Goal: Task Accomplishment & Management: Use online tool/utility

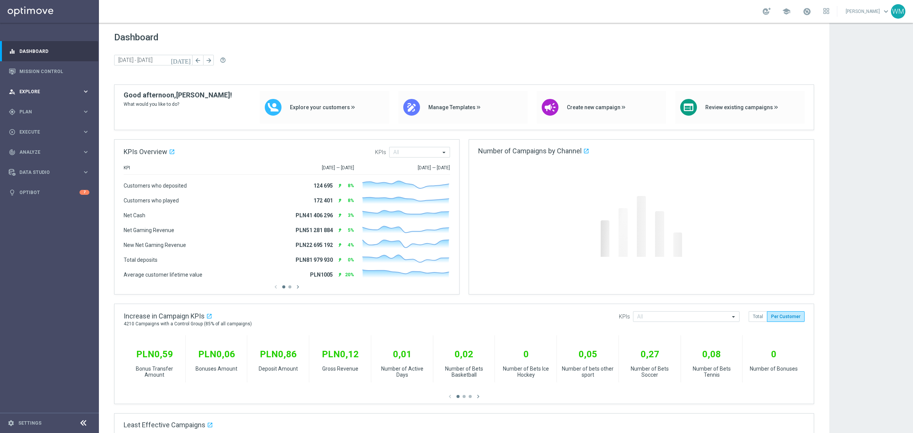
click at [37, 86] on div "person_search Explore keyboard_arrow_right" at bounding box center [49, 91] width 98 height 20
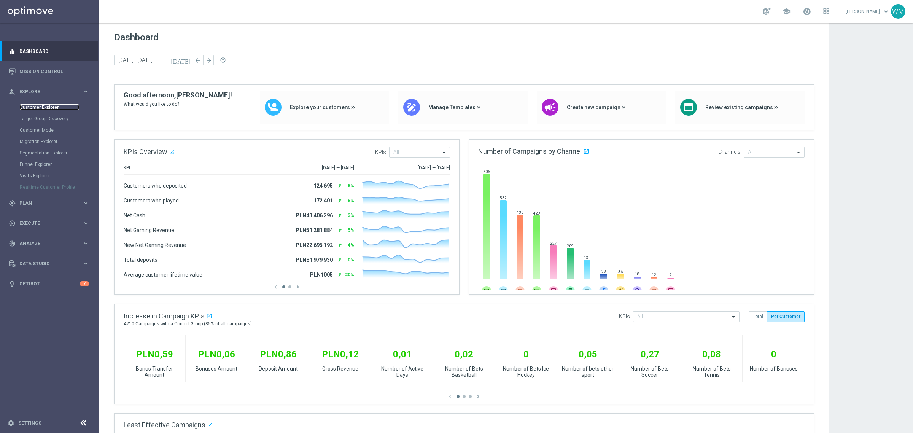
click at [37, 107] on link "Customer Explorer" at bounding box center [49, 107] width 59 height 6
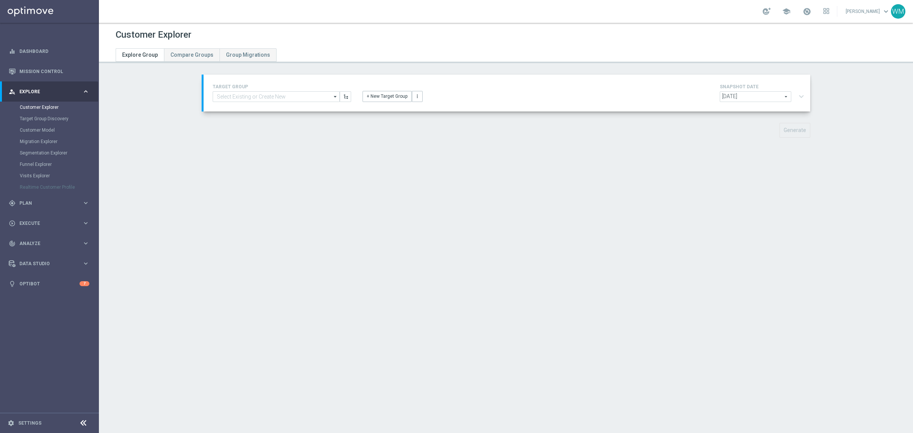
click at [250, 89] on h4 "TARGET GROUP" at bounding box center [282, 86] width 139 height 5
click at [250, 96] on input at bounding box center [276, 96] width 127 height 11
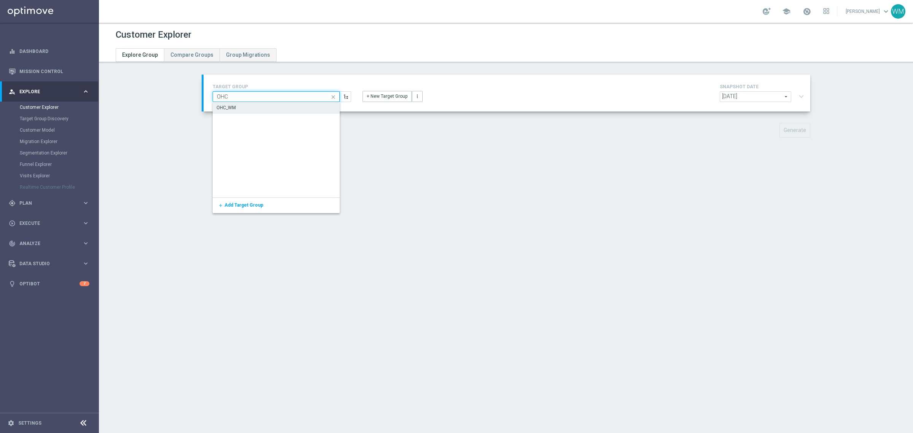
type input "OHC"
click at [247, 103] on div "OHC_WM" at bounding box center [276, 107] width 127 height 11
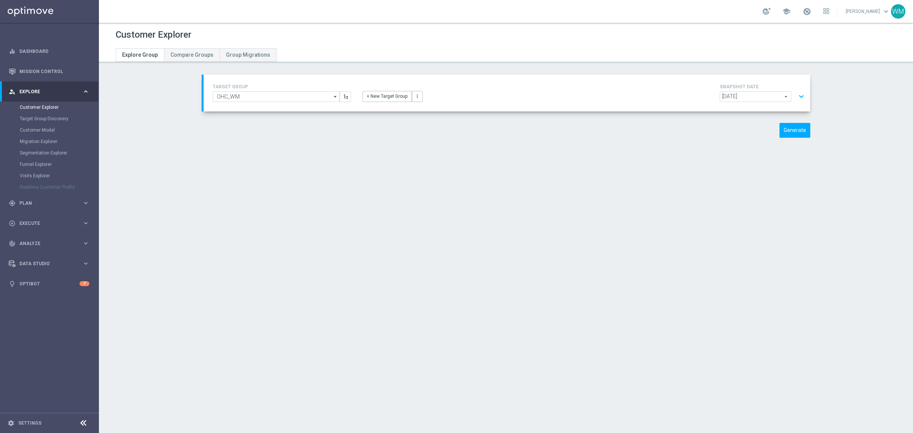
click at [796, 92] on button "expand_more" at bounding box center [801, 96] width 11 height 14
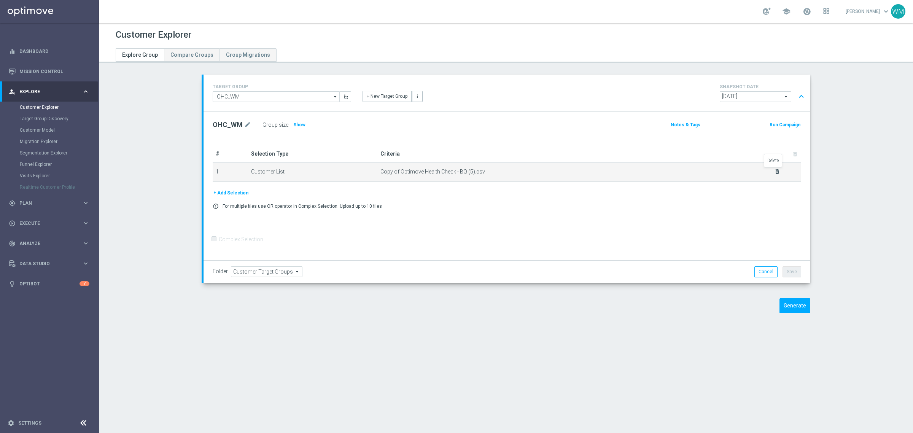
click at [774, 170] on icon "delete_forever" at bounding box center [777, 172] width 6 height 6
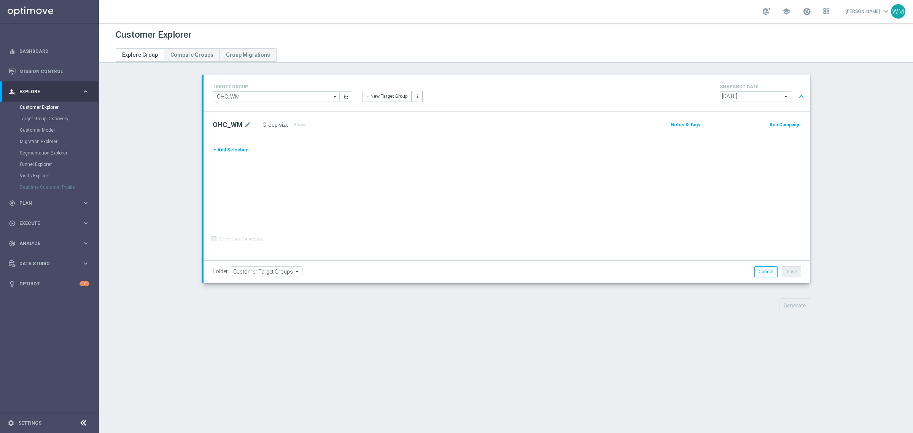
click at [239, 154] on button "+ Add Selection" at bounding box center [231, 150] width 37 height 8
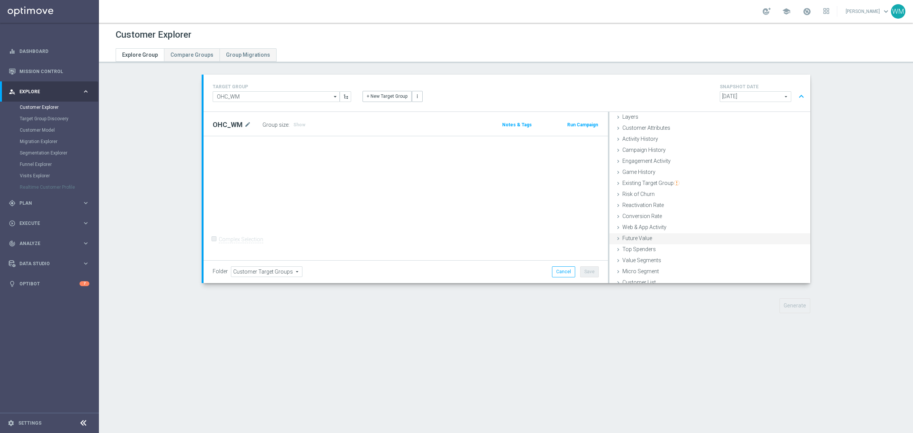
scroll to position [31, 0]
drag, startPoint x: 636, startPoint y: 275, endPoint x: 581, endPoint y: 244, distance: 63.1
click at [636, 275] on span "Customer List" at bounding box center [639, 277] width 33 height 6
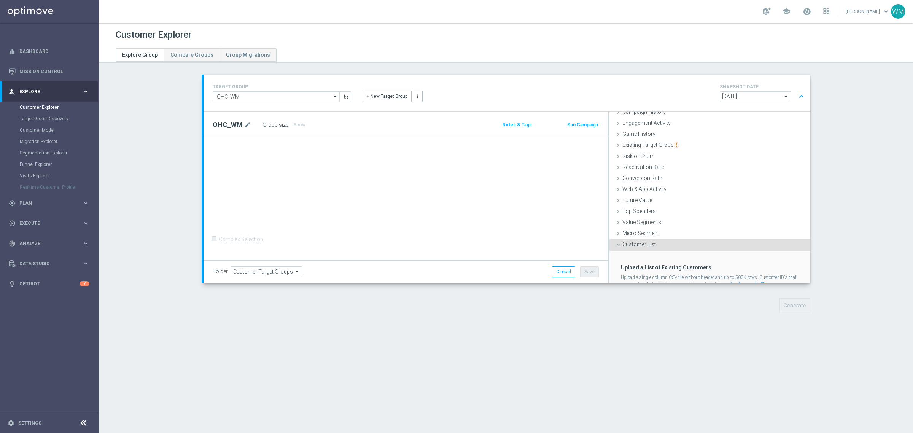
scroll to position [93, 0]
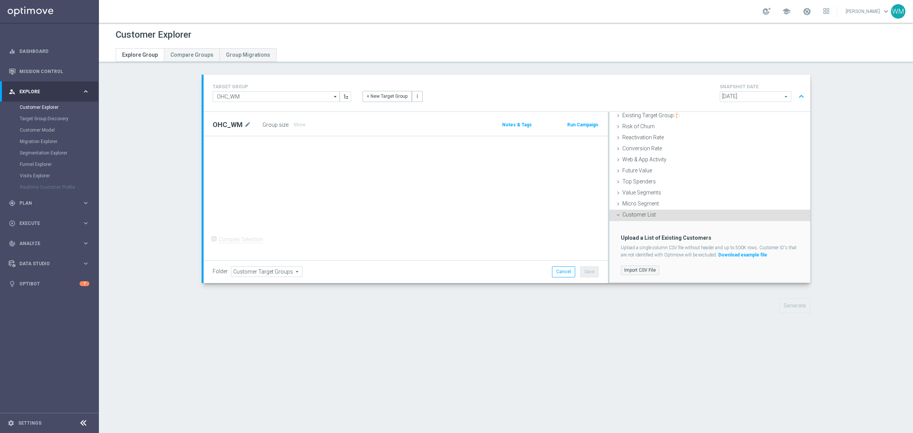
click at [643, 267] on label "Import CSV File" at bounding box center [640, 271] width 38 height 10
click at [0, 0] on input "Import CSV File" at bounding box center [0, 0] width 0 height 0
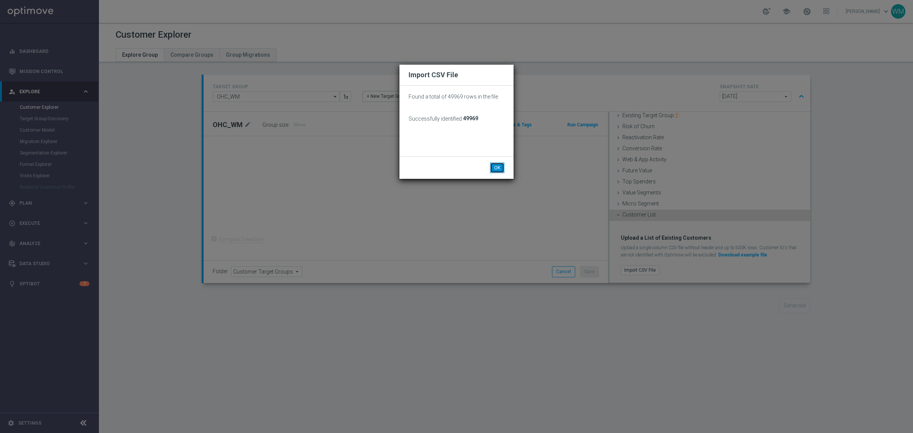
click at [496, 166] on button "OK" at bounding box center [497, 167] width 14 height 11
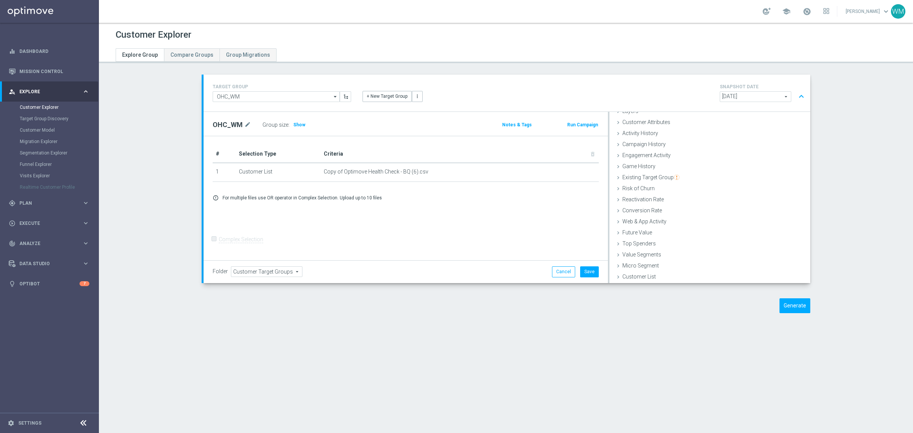
scroll to position [31, 0]
drag, startPoint x: 342, startPoint y: 197, endPoint x: 378, endPoint y: 197, distance: 35.8
click at [378, 197] on div "error_outline For multiple files use OR operator in Complex Selection. Upload u…" at bounding box center [406, 198] width 398 height 6
drag, startPoint x: 378, startPoint y: 197, endPoint x: 225, endPoint y: 196, distance: 152.6
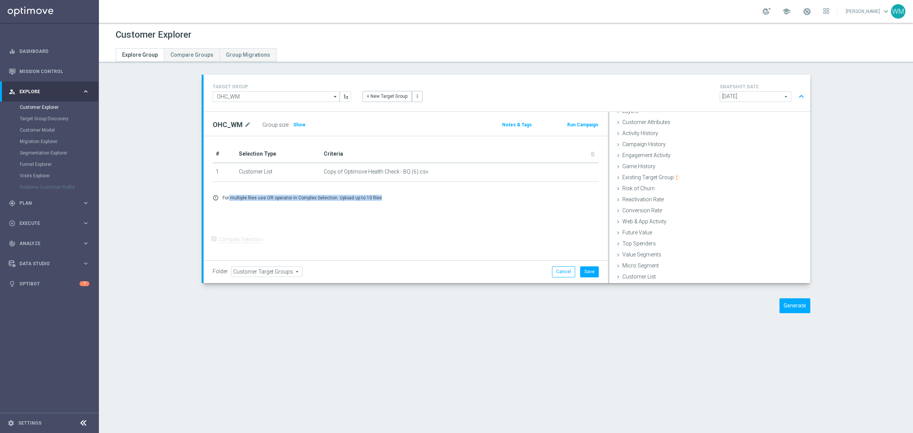
click at [225, 196] on div "error_outline For multiple files use OR operator in Complex Selection. Upload u…" at bounding box center [406, 198] width 398 height 6
click at [225, 196] on p "For multiple files use OR operator in Complex Selection. Upload up to 10 files" at bounding box center [302, 198] width 159 height 6
drag, startPoint x: 217, startPoint y: 196, endPoint x: 387, endPoint y: 199, distance: 170.1
click at [387, 199] on div "error_outline For multiple files use OR operator in Complex Selection. Upload u…" at bounding box center [406, 198] width 398 height 6
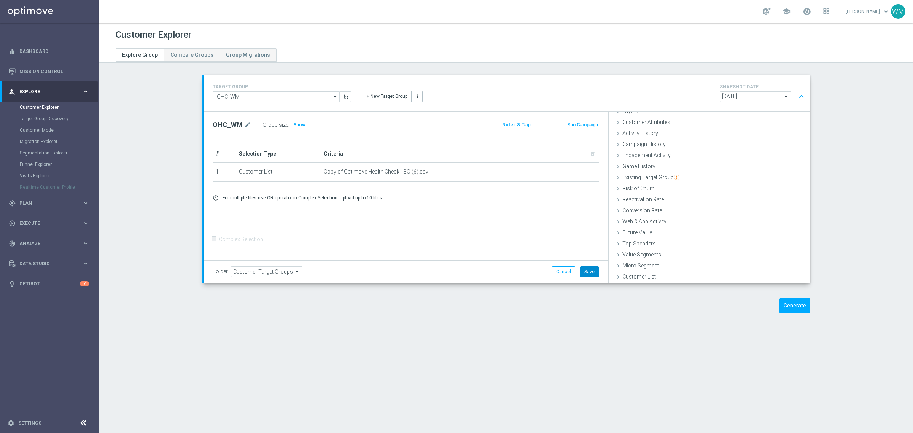
click at [588, 274] on button "Save" at bounding box center [589, 271] width 19 height 11
click at [793, 305] on button "Generate" at bounding box center [795, 305] width 31 height 15
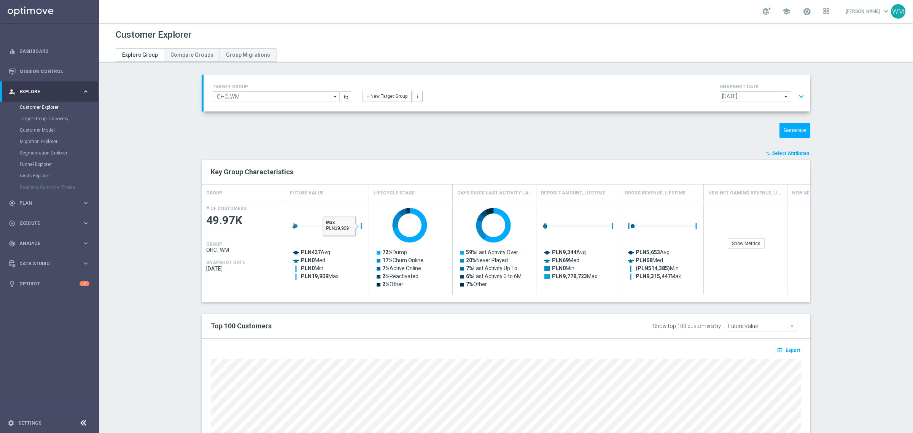
click at [182, 184] on section "TARGET GROUP OHC_WM OHC_WM arrow_drop_down Show Selected 0 of NaN - Campaign 1" at bounding box center [506, 305] width 814 height 461
click at [788, 157] on button "playlist_add_check Select Attributes" at bounding box center [788, 153] width 46 height 8
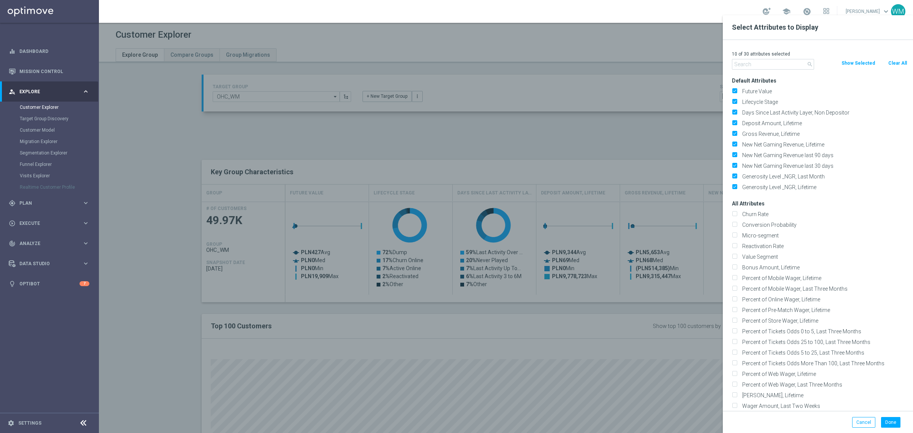
click at [899, 59] on button "Clear All" at bounding box center [898, 63] width 20 height 8
checkbox input "false"
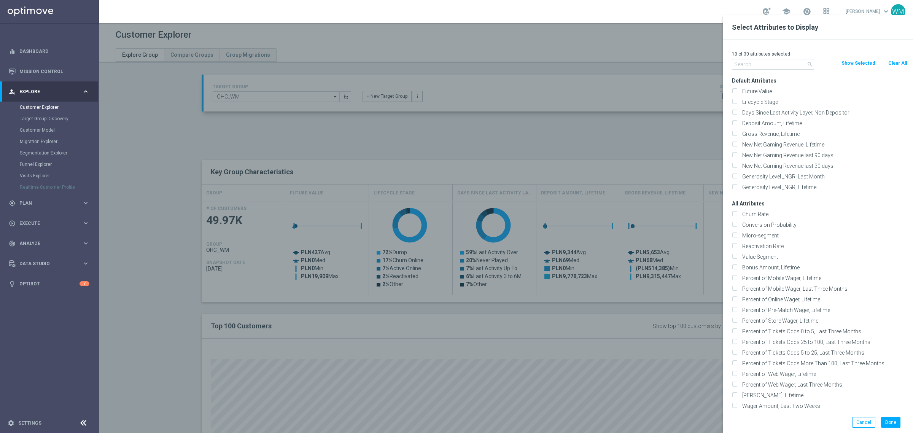
checkbox input "false"
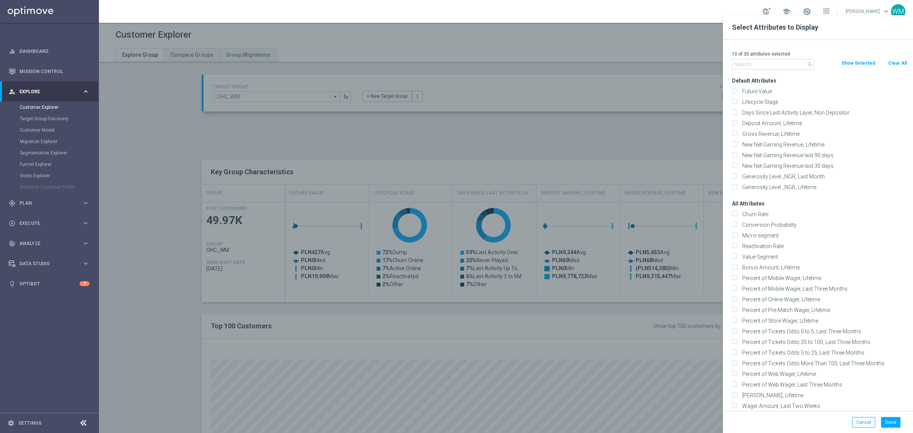
checkbox input "false"
click at [794, 65] on input "text" at bounding box center [773, 64] width 82 height 11
paste input "STS_ValueSegment"
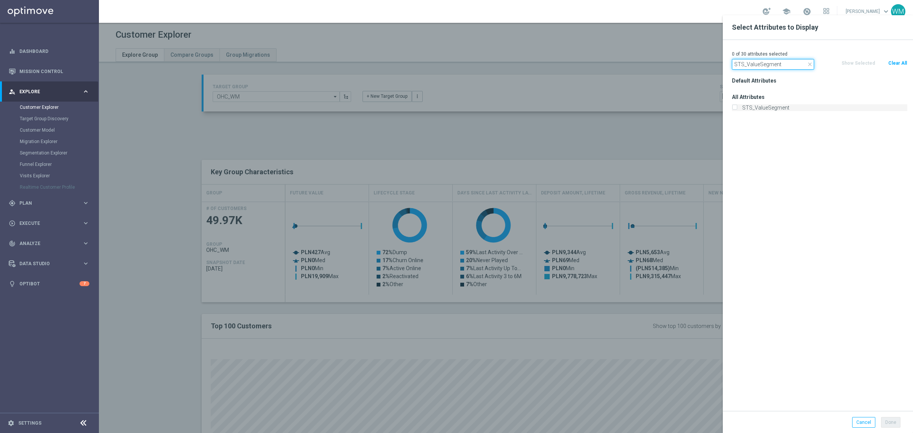
type input "STS_ValueSegment"
click at [766, 109] on label "STS_ValueSegment" at bounding box center [824, 107] width 168 height 7
click at [737, 109] on input "STS_ValueSegment" at bounding box center [734, 108] width 5 height 5
checkbox input "true"
click at [767, 65] on input "STS_ValueSegment" at bounding box center [773, 64] width 82 height 11
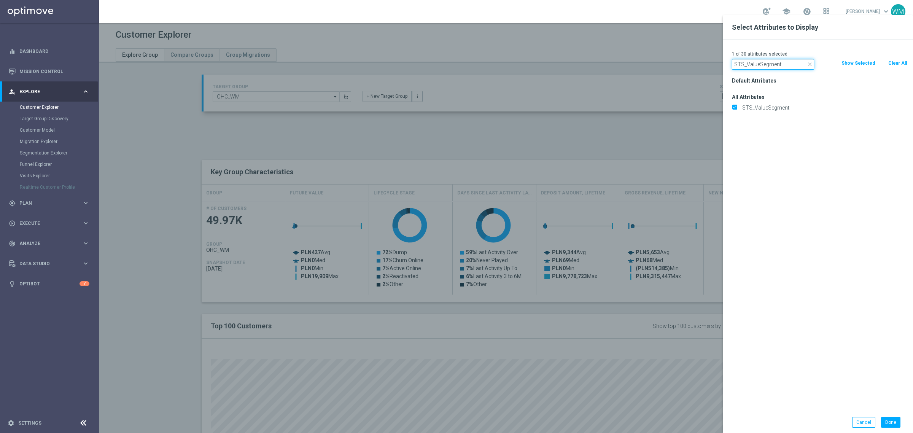
click at [767, 65] on input "STS_ValueSegment" at bounding box center [773, 64] width 82 height 11
paste input "tage Deposi"
type input "Stage Deposit"
click at [758, 107] on label "Stage Deposit" at bounding box center [824, 107] width 168 height 7
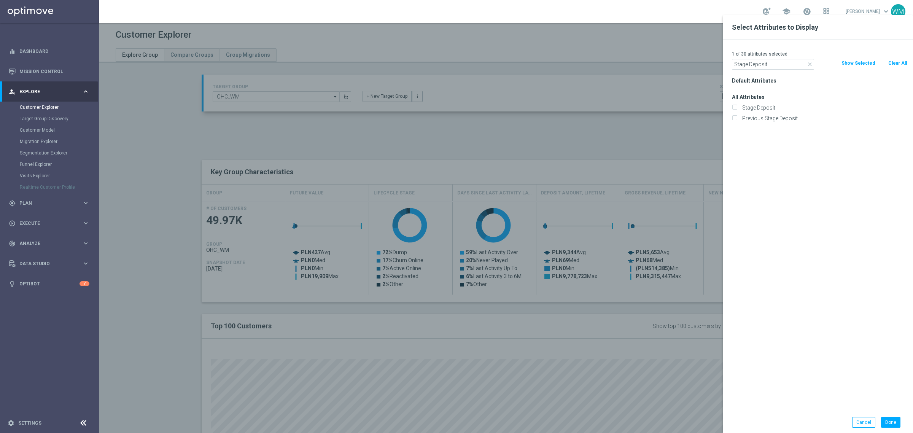
click at [737, 107] on input "Stage Deposit" at bounding box center [734, 108] width 5 height 5
checkbox input "true"
click at [748, 57] on div "2 of 30 attributes selected" at bounding box center [819, 54] width 187 height 10
click at [747, 62] on input "Stage Deposit" at bounding box center [773, 64] width 82 height 11
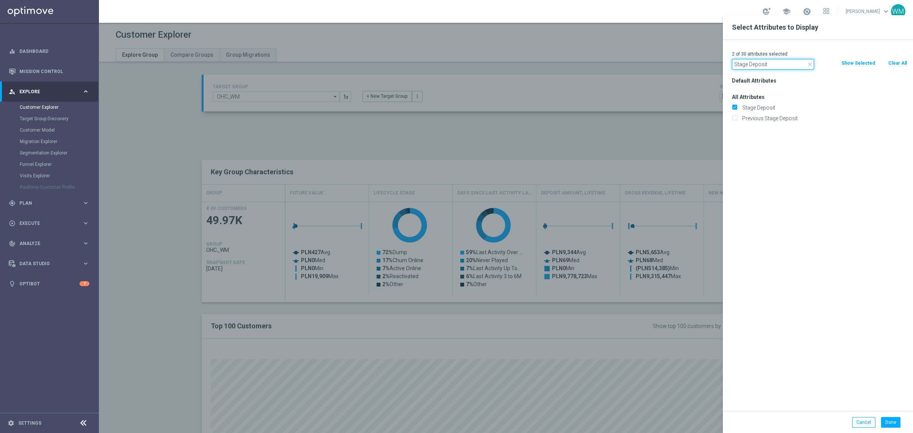
click at [747, 62] on input "Stage Deposit" at bounding box center [773, 64] width 82 height 11
type input "agree"
click at [761, 109] on label "Push Agree" at bounding box center [824, 107] width 168 height 7
click at [737, 109] on input "Push Agree" at bounding box center [734, 108] width 5 height 5
checkbox input "true"
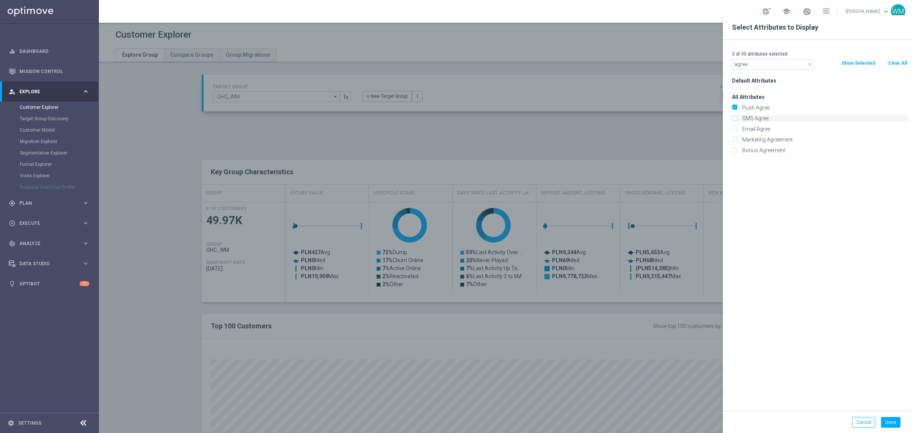
click at [760, 120] on label "SMS Agree" at bounding box center [824, 118] width 168 height 7
click at [737, 120] on input "SMS Agree" at bounding box center [734, 119] width 5 height 5
checkbox input "true"
click at [760, 130] on label "Email Agree" at bounding box center [824, 129] width 168 height 7
click at [737, 130] on input "Email Agree" at bounding box center [734, 129] width 5 height 5
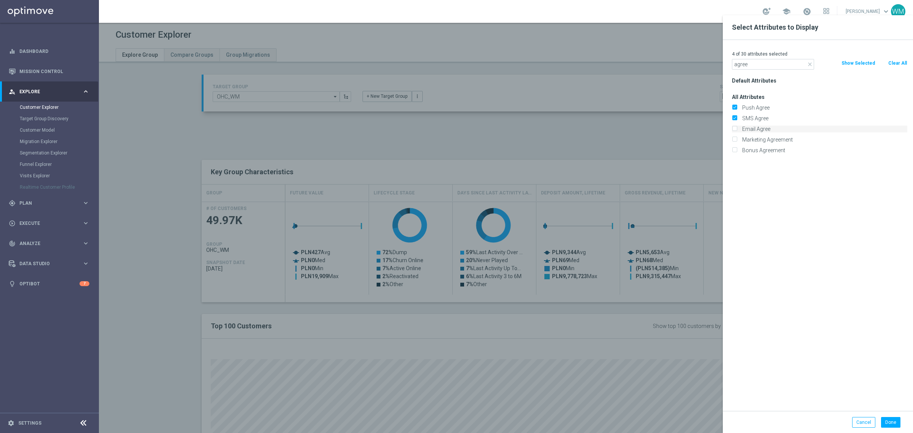
checkbox input "true"
click at [760, 137] on label "Marketing Agreement" at bounding box center [824, 139] width 168 height 7
click at [737, 138] on input "Marketing Agreement" at bounding box center [734, 140] width 5 height 5
checkbox input "true"
click at [760, 150] on label "Bonus Agreement" at bounding box center [824, 150] width 168 height 7
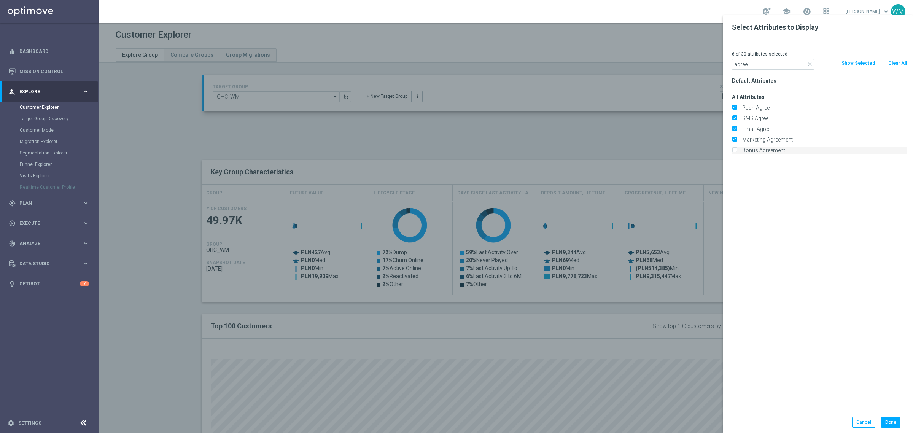
click at [737, 150] on input "Bonus Agreement" at bounding box center [734, 151] width 5 height 5
checkbox input "true"
click at [746, 68] on input "agree" at bounding box center [773, 64] width 82 height 11
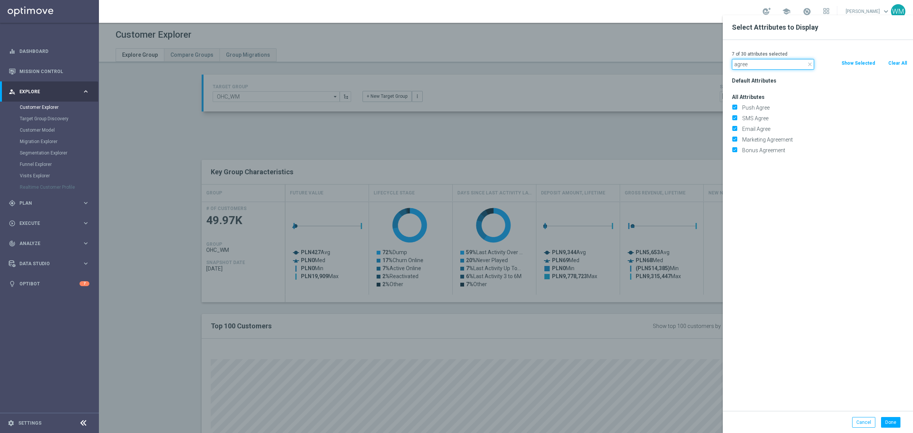
paste input "Onlin"
type input "Online"
click at [750, 162] on label "Online" at bounding box center [824, 161] width 168 height 7
click at [737, 162] on input "Online" at bounding box center [734, 161] width 5 height 5
checkbox input "true"
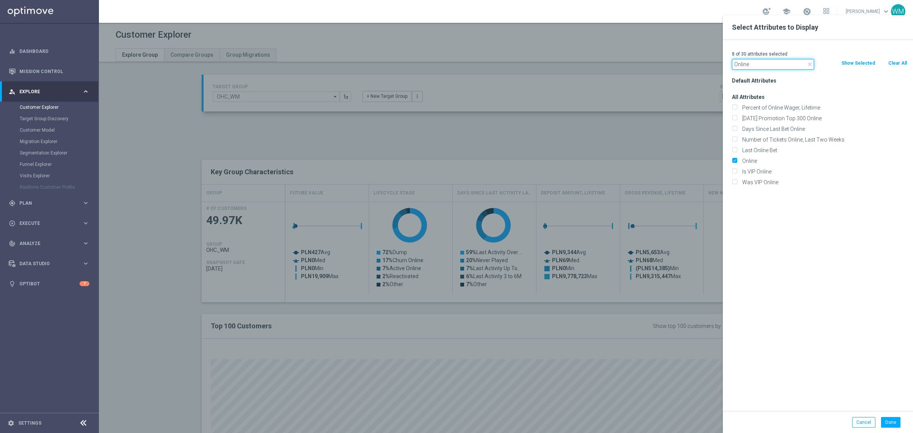
click at [742, 67] on input "Online" at bounding box center [773, 64] width 82 height 11
paste input "Canceled"
type input "Canceled"
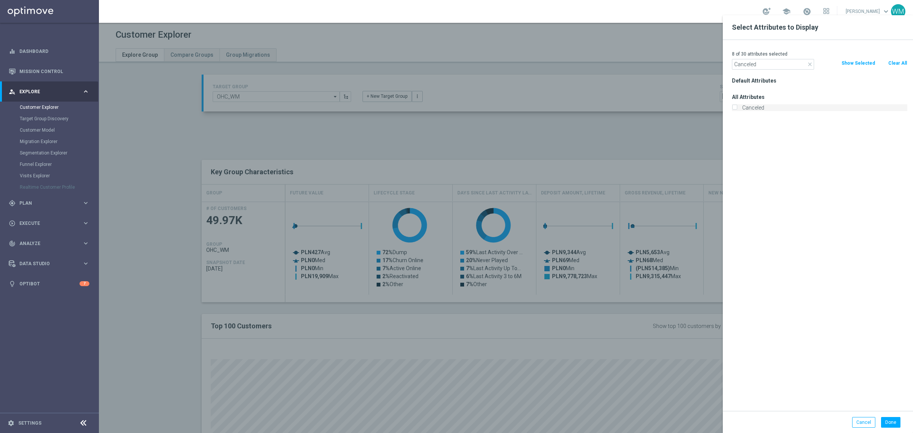
click at [744, 108] on label "Canceled" at bounding box center [824, 107] width 168 height 7
click at [737, 108] on input "Canceled" at bounding box center [734, 108] width 5 height 5
checkbox input "true"
click at [743, 65] on input "Canceled" at bounding box center [773, 64] width 82 height 11
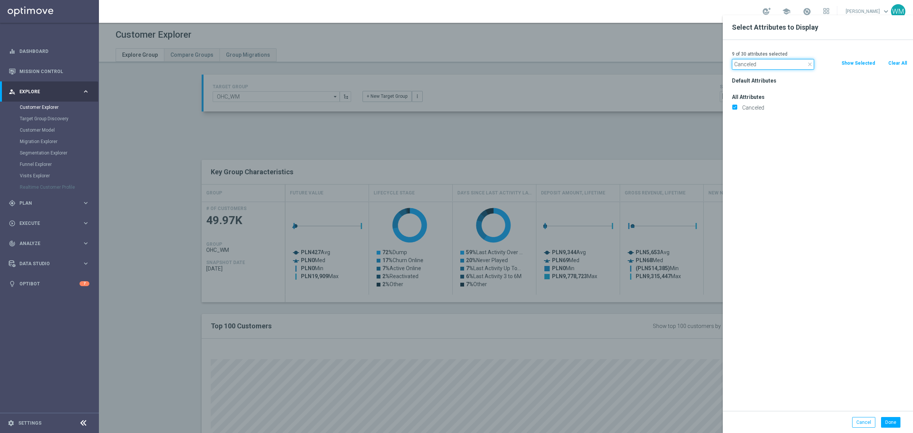
click at [743, 65] on input "Canceled" at bounding box center [773, 64] width 82 height 11
paste input "Incomplete"
type input "Incomplete"
click at [749, 108] on label "Incomplete" at bounding box center [824, 107] width 168 height 7
click at [737, 108] on input "Incomplete" at bounding box center [734, 108] width 5 height 5
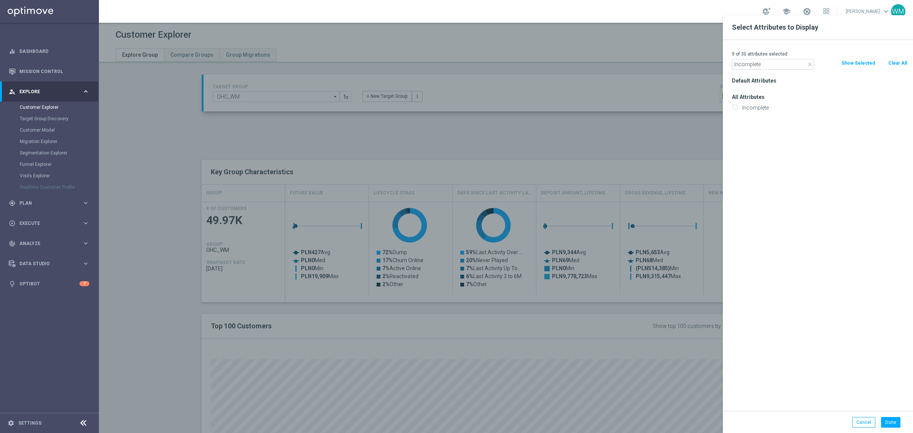
checkbox input "true"
click at [769, 63] on input "Incomplete" at bounding box center [773, 64] width 82 height 11
paste input "Selfexcluded Client"
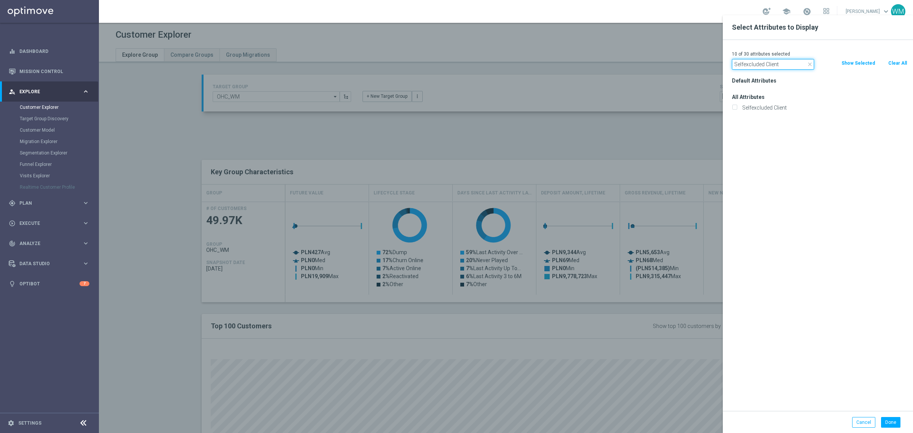
type input "Selfexcluded Client"
click at [752, 109] on label "Selfexcluded Client" at bounding box center [824, 107] width 168 height 7
click at [737, 109] on input "Selfexcluded Client" at bounding box center [734, 108] width 5 height 5
checkbox input "true"
click at [752, 63] on input "Selfexcluded Client" at bounding box center [773, 64] width 82 height 11
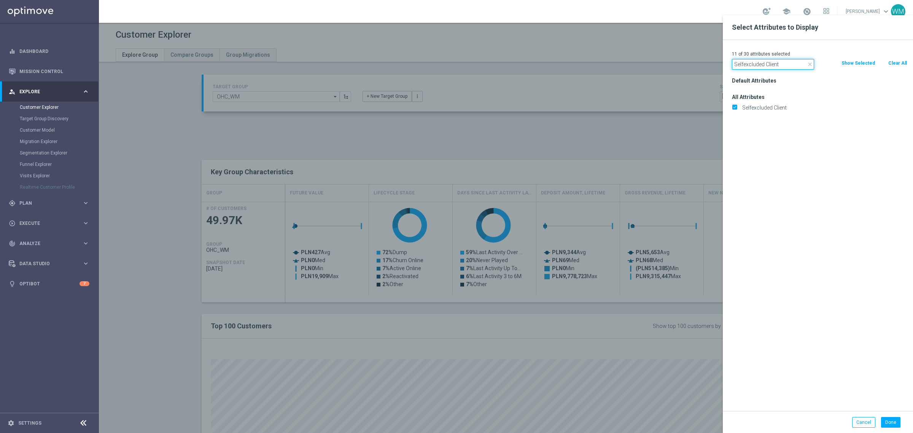
click at [752, 63] on input "Selfexcluded Client" at bounding box center [773, 64] width 82 height 11
paste input "Is Test Accou"
type input "Is Test Account"
click at [749, 107] on label "Is Test Account" at bounding box center [824, 107] width 168 height 7
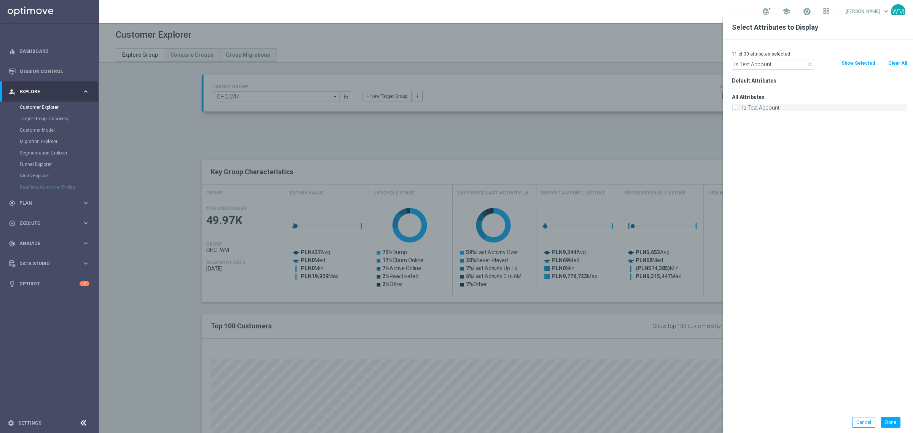
click at [737, 107] on input "Is Test Account" at bounding box center [734, 108] width 5 height 5
checkbox input "true"
click at [768, 67] on input "Is Test Account" at bounding box center [773, 64] width 82 height 11
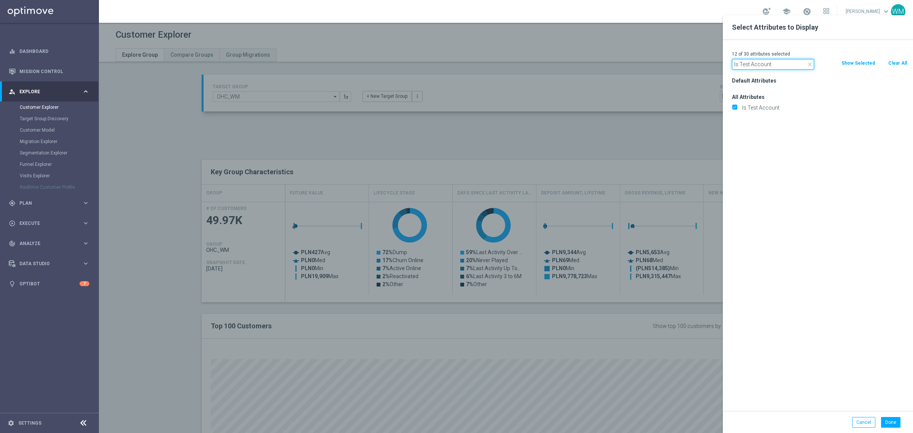
paste input "Blocked"
type input "Is Blocked"
drag, startPoint x: 759, startPoint y: 109, endPoint x: 770, endPoint y: 73, distance: 37.3
click at [759, 109] on label "Is Blocked" at bounding box center [824, 107] width 168 height 7
click at [737, 109] on input "Is Blocked" at bounding box center [734, 108] width 5 height 5
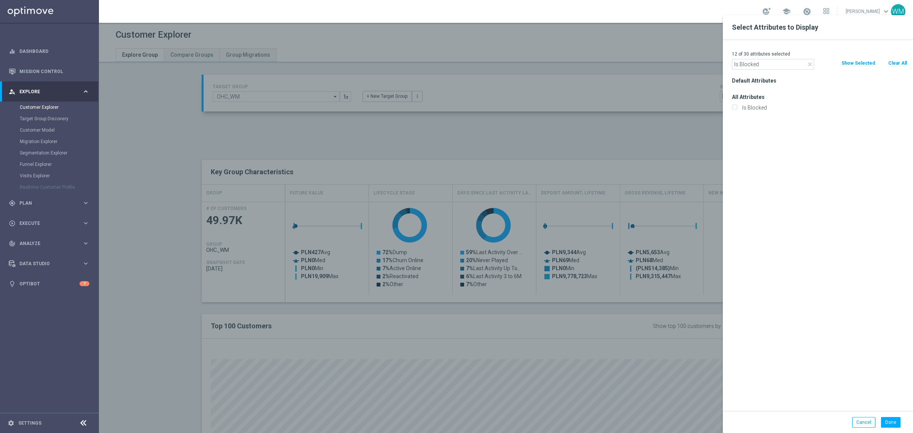
checkbox input "true"
click at [769, 69] on input "Is Blocked" at bounding box center [773, 64] width 82 height 11
type input "verified"
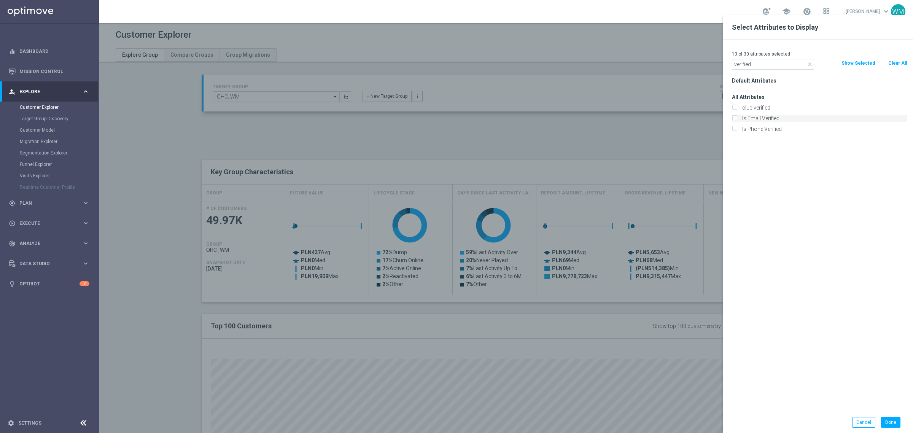
click at [762, 121] on label "Is Email Verified" at bounding box center [824, 118] width 168 height 7
click at [737, 121] on input "Is Email Verified" at bounding box center [734, 119] width 5 height 5
checkbox input "true"
click at [762, 131] on label "Is Phone Verified" at bounding box center [824, 129] width 168 height 7
click at [737, 131] on input "Is Phone Verified" at bounding box center [734, 129] width 5 height 5
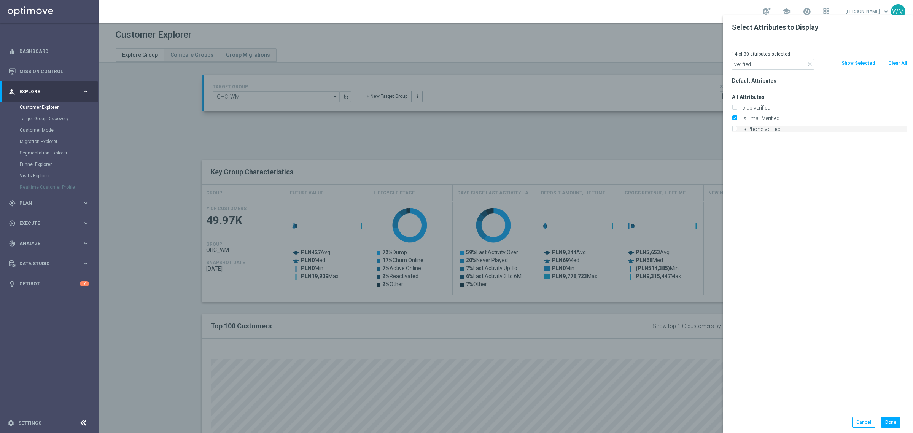
checkbox input "true"
click at [745, 67] on input "verified" at bounding box center [773, 64] width 82 height 11
paste input "Is Temporary"
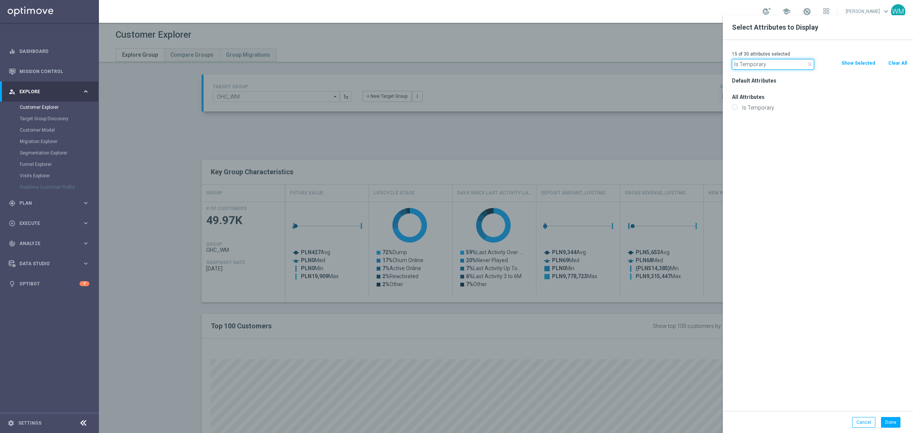
type input "Is Temporary"
click at [762, 113] on div "Default Attributes All Attributes Is Temporary" at bounding box center [819, 243] width 187 height 336
click at [761, 106] on label "Is Temporary" at bounding box center [824, 107] width 168 height 7
click at [737, 106] on input "Is Temporary" at bounding box center [734, 108] width 5 height 5
checkbox input "true"
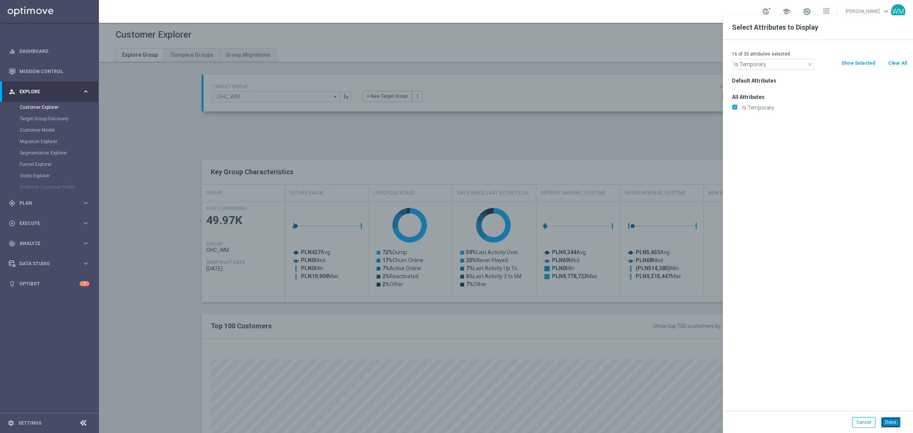
click at [889, 419] on button "Done" at bounding box center [890, 422] width 19 height 11
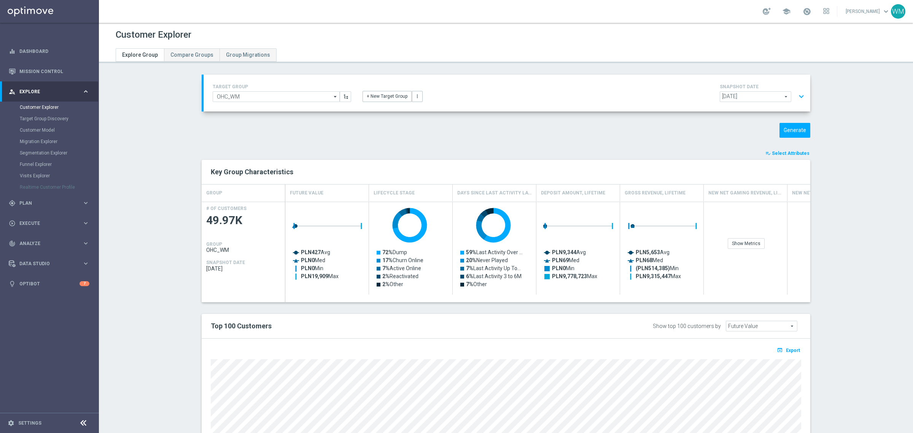
type input "Search"
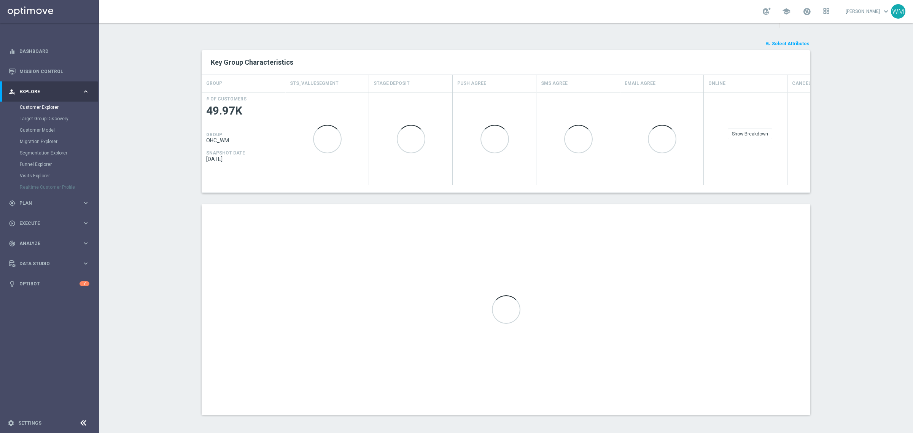
scroll to position [111, 0]
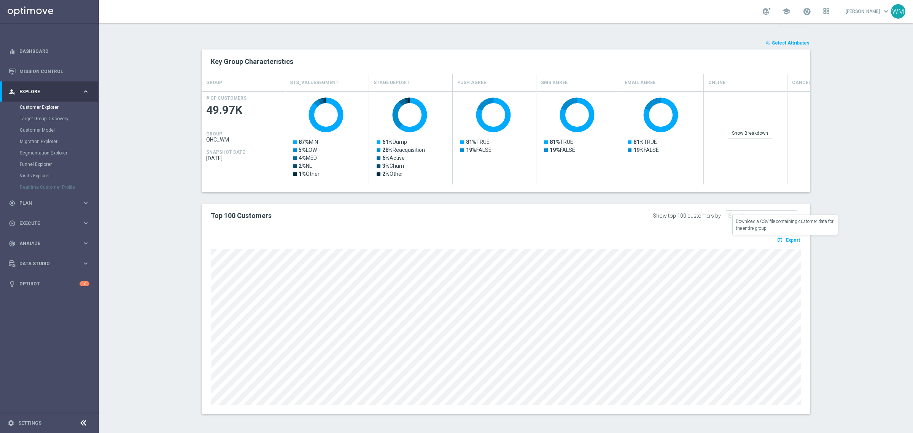
click at [793, 242] on span "Export" at bounding box center [793, 239] width 14 height 5
click at [790, 240] on p "Loading" at bounding box center [793, 241] width 17 height 6
click at [790, 41] on span "Select Attributes" at bounding box center [791, 42] width 38 height 5
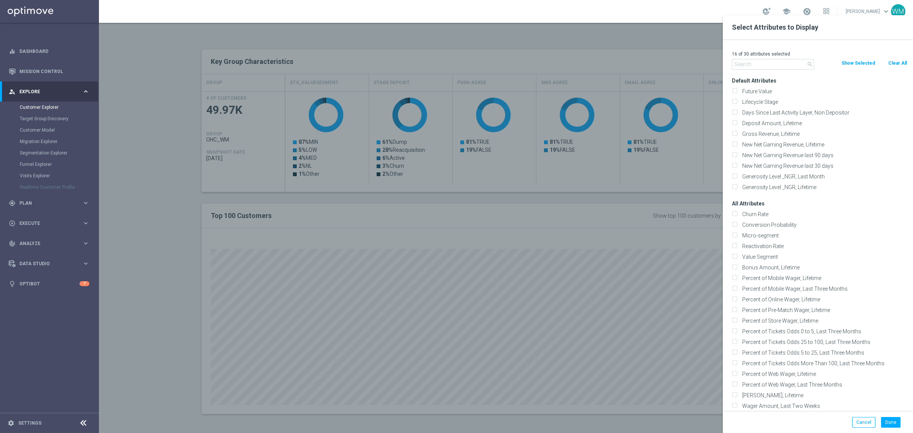
click at [751, 70] on div "16 of 30 attributes selected search Clear All Show Selected Default Attributes …" at bounding box center [818, 225] width 190 height 371
click at [751, 67] on input "text" at bounding box center [773, 64] width 82 height 11
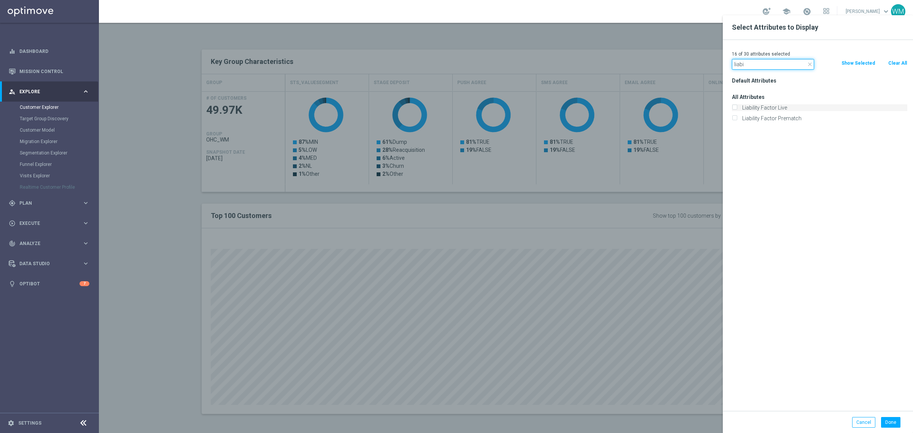
type input "liabi"
click at [756, 107] on label "Liability Factor Live" at bounding box center [824, 107] width 168 height 7
click at [737, 107] on input "Liability Factor Live" at bounding box center [734, 108] width 5 height 5
checkbox input "true"
click at [753, 117] on label "Liability Factor Prematch" at bounding box center [824, 118] width 168 height 7
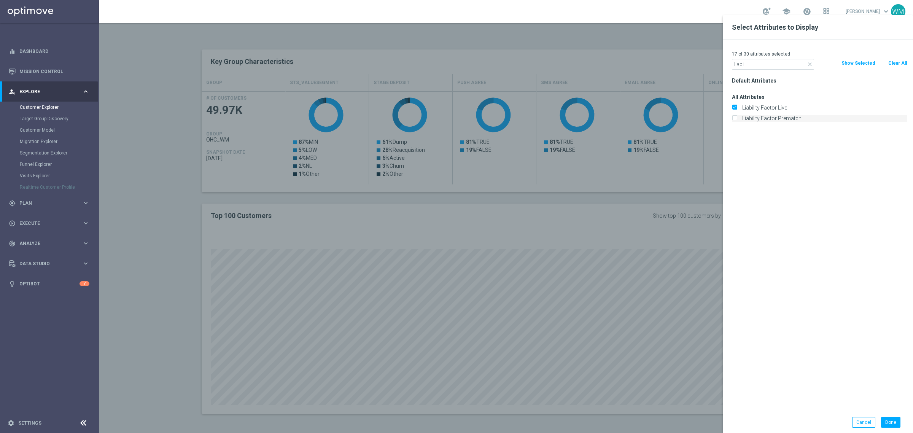
click at [737, 117] on input "Liability Factor Prematch" at bounding box center [734, 119] width 5 height 5
checkbox input "true"
click at [747, 65] on input "liabi" at bounding box center [773, 64] width 82 height 11
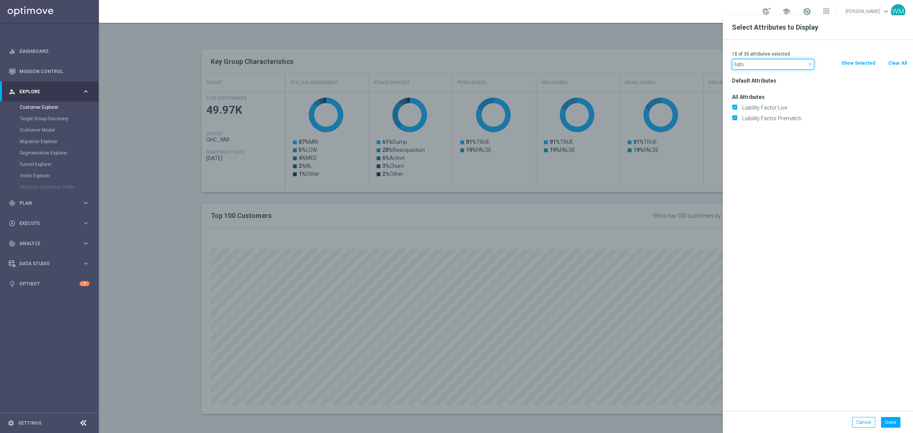
click at [747, 65] on input "liabi" at bounding box center [773, 64] width 82 height 11
type input "black"
click at [779, 105] on label "Is Black Listed" at bounding box center [824, 107] width 168 height 7
click at [737, 106] on input "Is Black Listed" at bounding box center [734, 108] width 5 height 5
checkbox input "true"
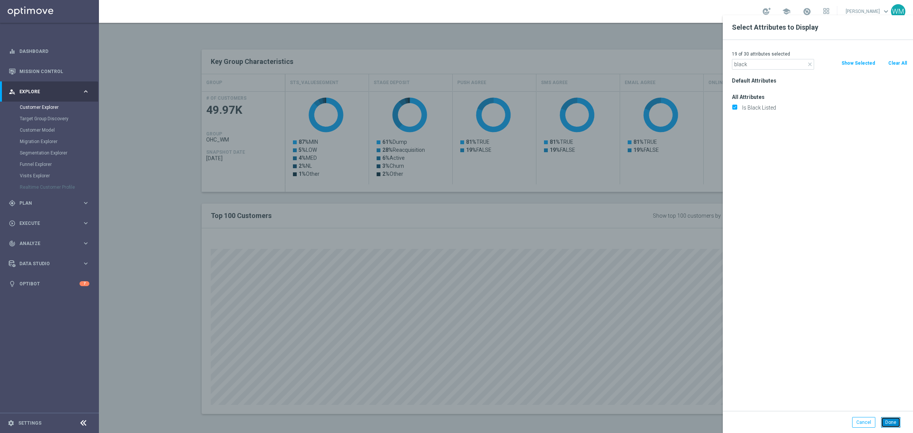
click at [889, 423] on button "Done" at bounding box center [890, 422] width 19 height 11
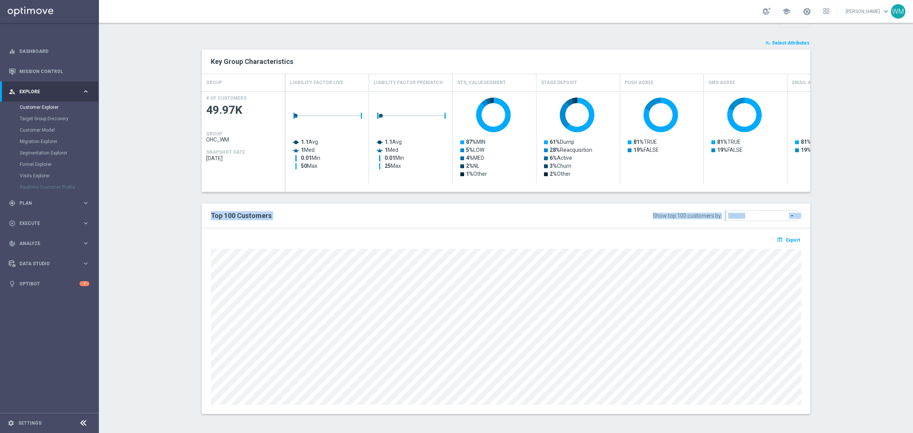
drag, startPoint x: 276, startPoint y: 229, endPoint x: 299, endPoint y: 229, distance: 23.6
click at [299, 229] on div "Top 100 Customers Show top 100 customers by Future Value Search arrow_drop_down…" at bounding box center [506, 309] width 609 height 210
click at [299, 229] on div "open_in_browser Export" at bounding box center [506, 321] width 609 height 186
drag, startPoint x: 288, startPoint y: 223, endPoint x: 204, endPoint y: 217, distance: 84.7
click at [204, 217] on div "Top 100 Customers Show top 100 customers by Future Value Search arrow_drop_down…" at bounding box center [506, 216] width 609 height 25
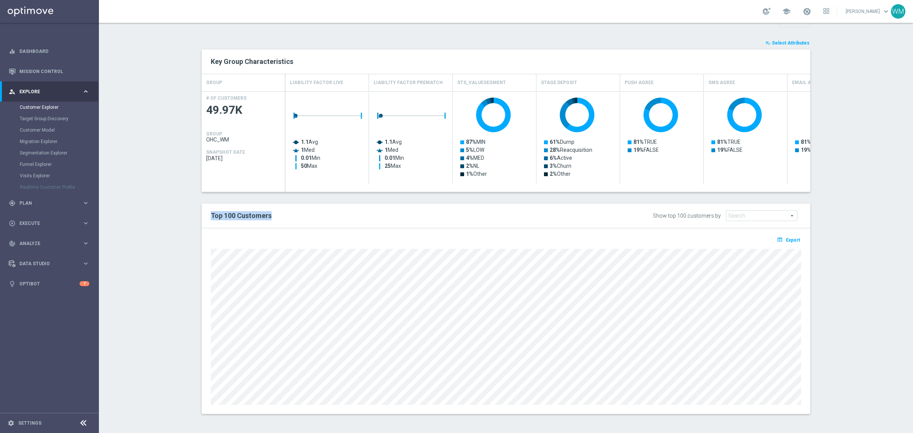
click at [205, 217] on div "Top 100 Customers" at bounding box center [380, 215] width 351 height 13
drag, startPoint x: 204, startPoint y: 217, endPoint x: 314, endPoint y: 221, distance: 110.5
click at [314, 221] on div "Top 100 Customers" at bounding box center [380, 215] width 351 height 13
drag, startPoint x: 314, startPoint y: 221, endPoint x: 193, endPoint y: 220, distance: 121.0
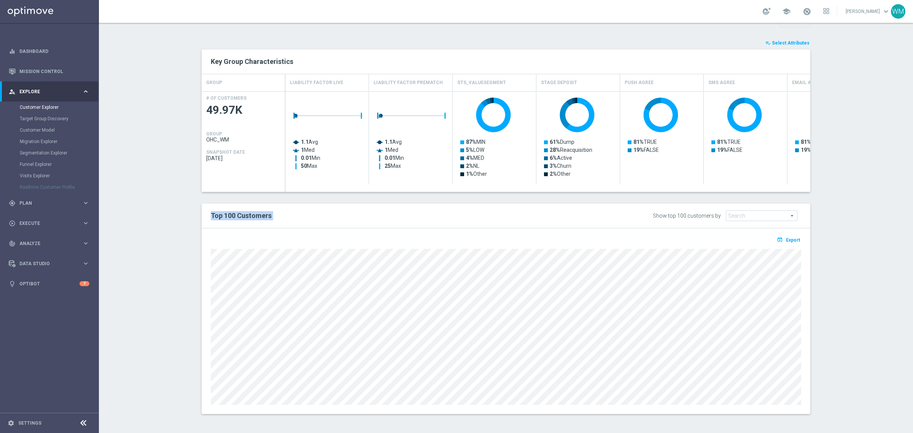
click at [193, 220] on div "TARGET GROUP OHC_WM OHC_WM arrow_drop_down Show Selected 0 of NaN - Campaign 1" at bounding box center [505, 194] width 639 height 461
drag, startPoint x: 193, startPoint y: 220, endPoint x: 365, endPoint y: 225, distance: 171.7
click at [365, 225] on div "TARGET GROUP OHC_WM OHC_WM arrow_drop_down Show Selected 0 of NaN - Campaign 1" at bounding box center [505, 194] width 639 height 461
click at [365, 225] on div "Top 100 Customers Show top 100 customers by Future Value Search arrow_drop_down…" at bounding box center [506, 216] width 609 height 25
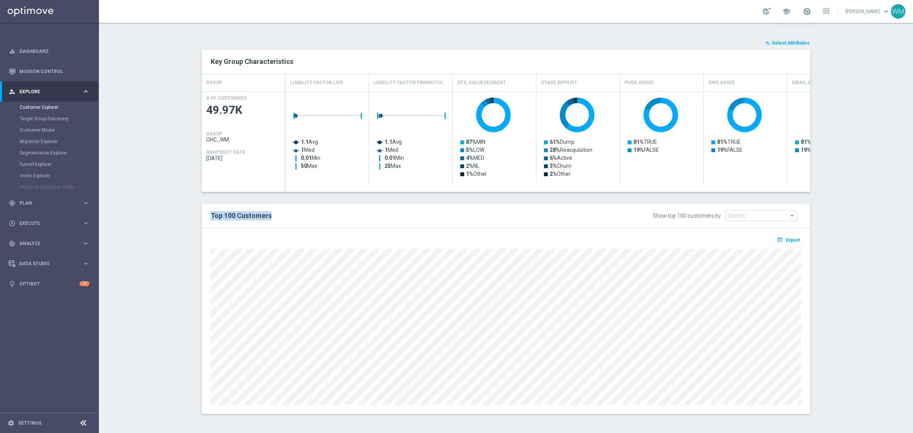
drag, startPoint x: 280, startPoint y: 223, endPoint x: 201, endPoint y: 220, distance: 79.2
click at [202, 220] on div "Top 100 Customers Show top 100 customers by Future Value Search arrow_drop_down…" at bounding box center [506, 216] width 609 height 25
drag, startPoint x: 246, startPoint y: 221, endPoint x: 333, endPoint y: 223, distance: 87.2
click at [333, 223] on div "Top 100 Customers Show top 100 customers by Future Value Search arrow_drop_down…" at bounding box center [506, 216] width 609 height 25
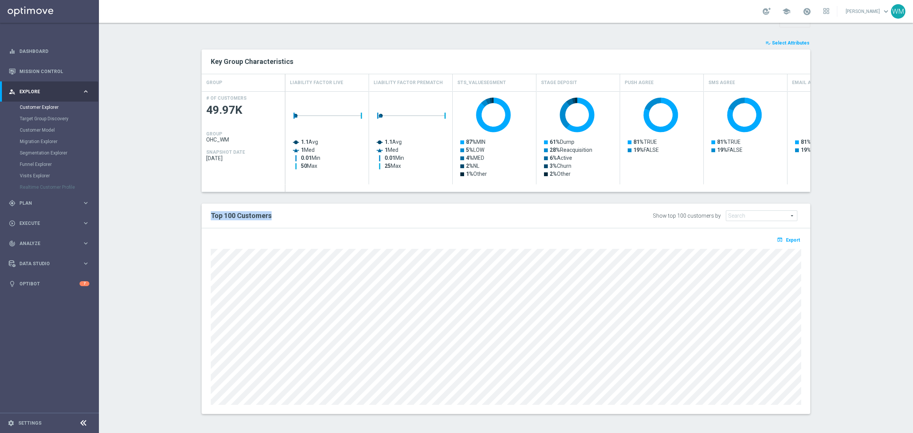
click at [333, 223] on div "Top 100 Customers Show top 100 customers by Future Value Search arrow_drop_down…" at bounding box center [506, 216] width 609 height 25
drag, startPoint x: 233, startPoint y: 222, endPoint x: 193, endPoint y: 222, distance: 39.6
click at [193, 222] on div "TARGET GROUP OHC_WM OHC_WM arrow_drop_down Show Selected 0 of NaN - Campaign 1" at bounding box center [505, 194] width 639 height 461
drag, startPoint x: 193, startPoint y: 222, endPoint x: 347, endPoint y: 236, distance: 154.4
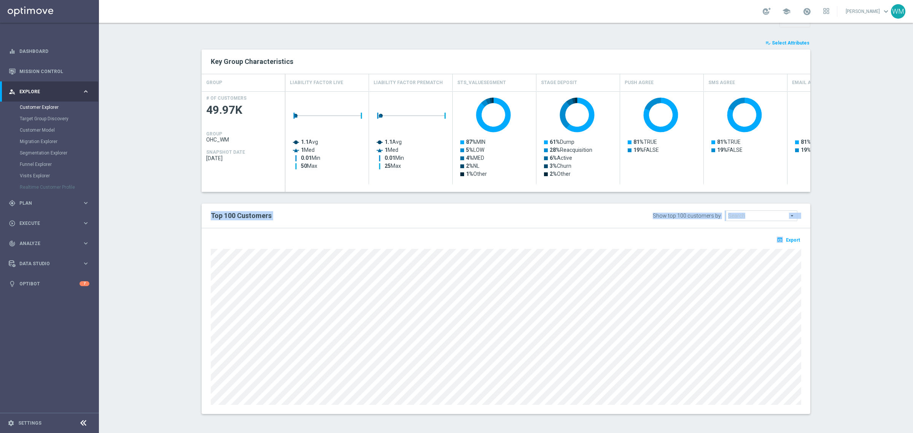
click at [347, 236] on div "TARGET GROUP OHC_WM OHC_WM arrow_drop_down Show Selected 0 of NaN - Campaign 1" at bounding box center [505, 194] width 639 height 461
click at [347, 236] on div "open_in_browser Export" at bounding box center [506, 321] width 609 height 186
drag, startPoint x: 318, startPoint y: 228, endPoint x: 173, endPoint y: 223, distance: 144.7
click at [173, 223] on section "TARGET GROUP OHC_WM OHC_WM arrow_drop_down Show Selected 0 of NaN - Campaign 1" at bounding box center [506, 194] width 814 height 461
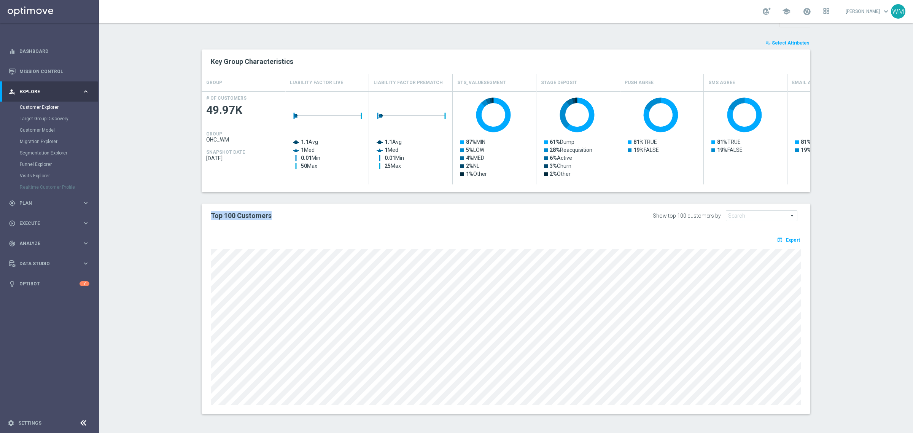
drag, startPoint x: 255, startPoint y: 226, endPoint x: 322, endPoint y: 226, distance: 66.6
click at [322, 226] on section "TARGET GROUP OHC_WM OHC_WM arrow_drop_down Show Selected 0 of NaN - Campaign 1" at bounding box center [506, 194] width 814 height 461
click at [322, 226] on div "Top 100 Customers Show top 100 customers by Future Value Search arrow_drop_down…" at bounding box center [506, 216] width 609 height 25
